Goal: Submit feedback/report problem

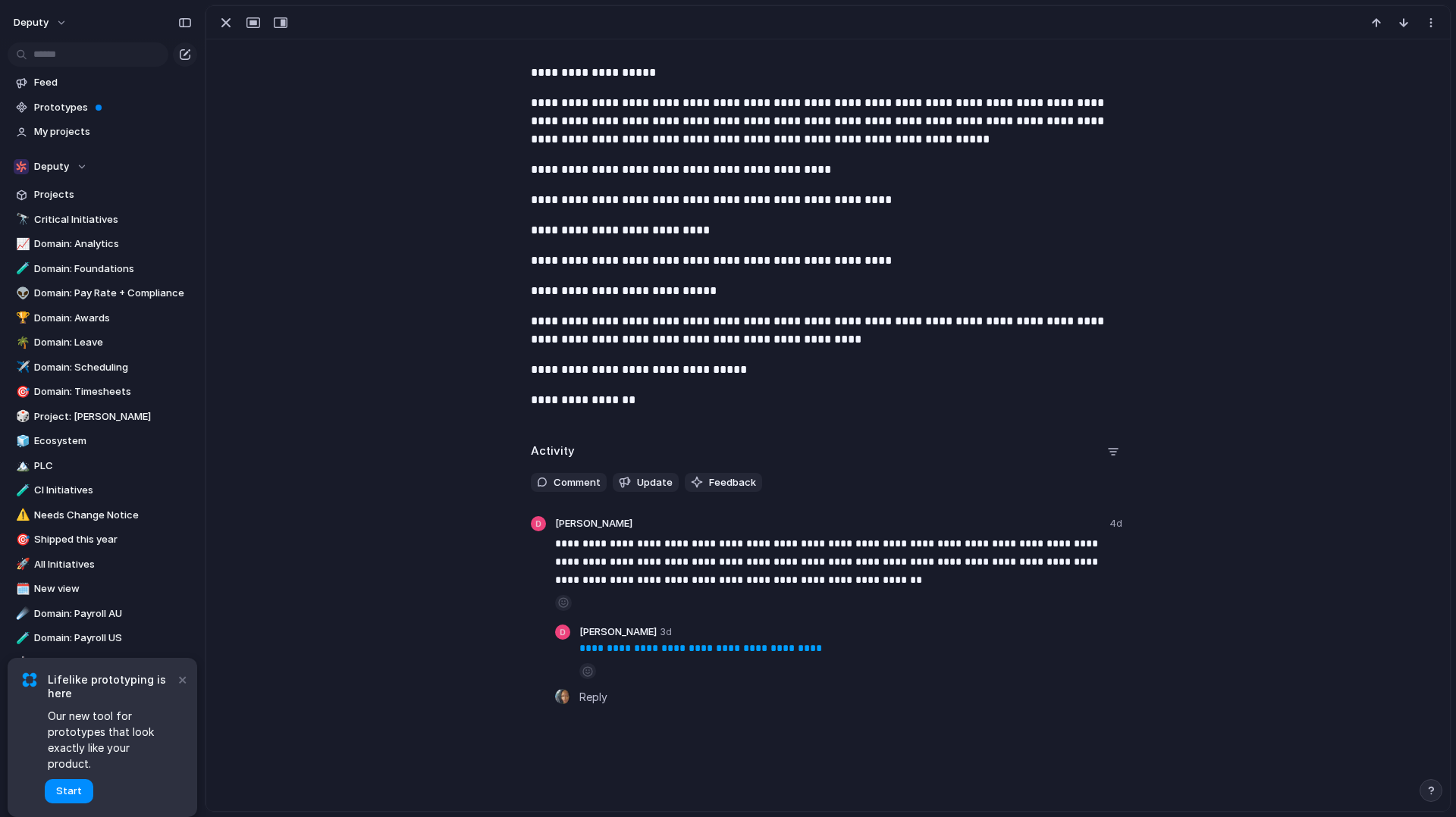
scroll to position [383, 0]
